Goal: Check status: Check status

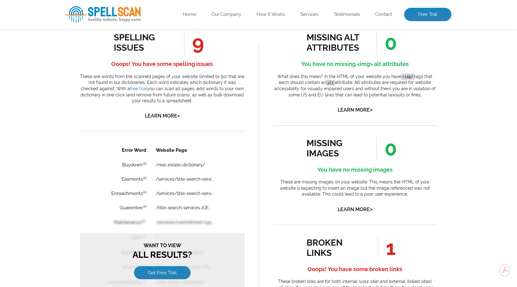
click at [393, 44] on span "0" at bounding box center [387, 43] width 21 height 24
click at [390, 44] on span "0" at bounding box center [387, 43] width 21 height 24
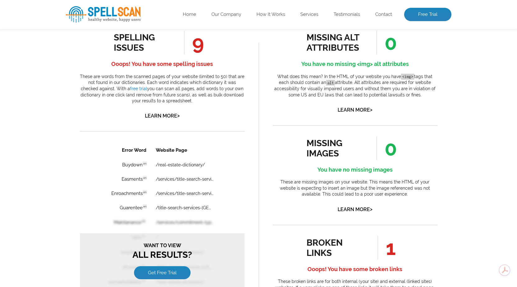
click at [390, 44] on span "0" at bounding box center [387, 43] width 21 height 24
drag, startPoint x: 194, startPoint y: 43, endPoint x: 204, endPoint y: 49, distance: 11.6
click at [204, 49] on span "9" at bounding box center [194, 43] width 20 height 24
drag, startPoint x: 395, startPoint y: 37, endPoint x: 394, endPoint y: 41, distance: 4.8
click at [394, 40] on span "0" at bounding box center [387, 43] width 21 height 24
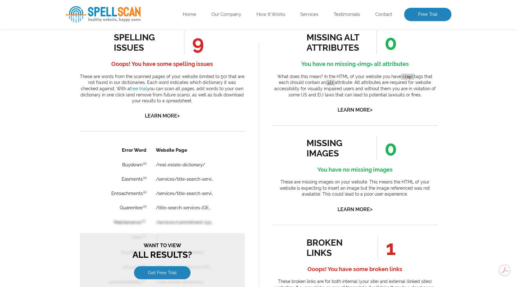
drag, startPoint x: 391, startPoint y: 43, endPoint x: 383, endPoint y: 51, distance: 11.7
click at [393, 54] on span "0" at bounding box center [387, 43] width 21 height 24
click at [382, 50] on span "0" at bounding box center [387, 43] width 21 height 24
drag, startPoint x: 390, startPoint y: 151, endPoint x: 396, endPoint y: 158, distance: 9.7
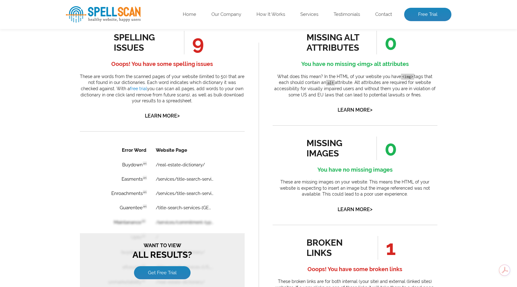
click at [398, 155] on li "0" at bounding box center [383, 149] width 41 height 24
drag, startPoint x: 386, startPoint y: 246, endPoint x: 402, endPoint y: 252, distance: 16.6
click at [402, 252] on li "1" at bounding box center [383, 248] width 41 height 24
click at [387, 207] on div "missing images 0 You have no missing images These are missing images on your we…" at bounding box center [355, 175] width 165 height 77
drag, startPoint x: 195, startPoint y: 47, endPoint x: 212, endPoint y: 53, distance: 17.7
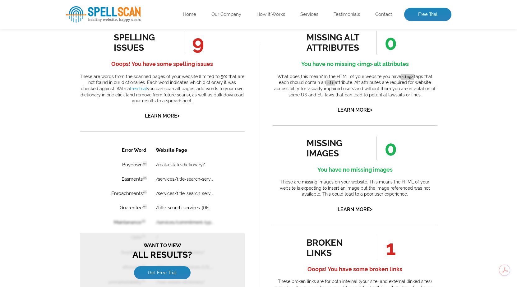
click at [212, 53] on div "spelling issues 9 Ooops! You have some spelling issues These are words from the…" at bounding box center [162, 76] width 165 height 90
drag, startPoint x: 394, startPoint y: 48, endPoint x: 376, endPoint y: 44, distance: 19.0
click at [376, 44] on li "0" at bounding box center [383, 43] width 41 height 24
click at [337, 44] on div "missing alt attributes" at bounding box center [335, 42] width 56 height 21
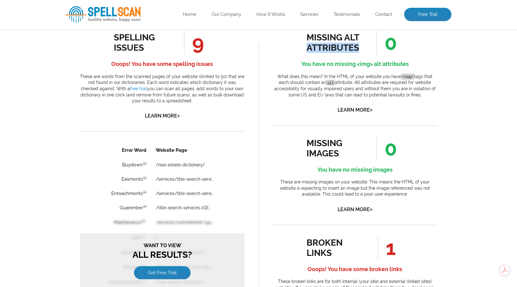
click at [337, 44] on div "missing alt attributes" at bounding box center [335, 42] width 56 height 21
click at [401, 65] on h4 "You have no missing <img> alt attributes" at bounding box center [355, 64] width 165 height 10
